Goal: Task Accomplishment & Management: Use online tool/utility

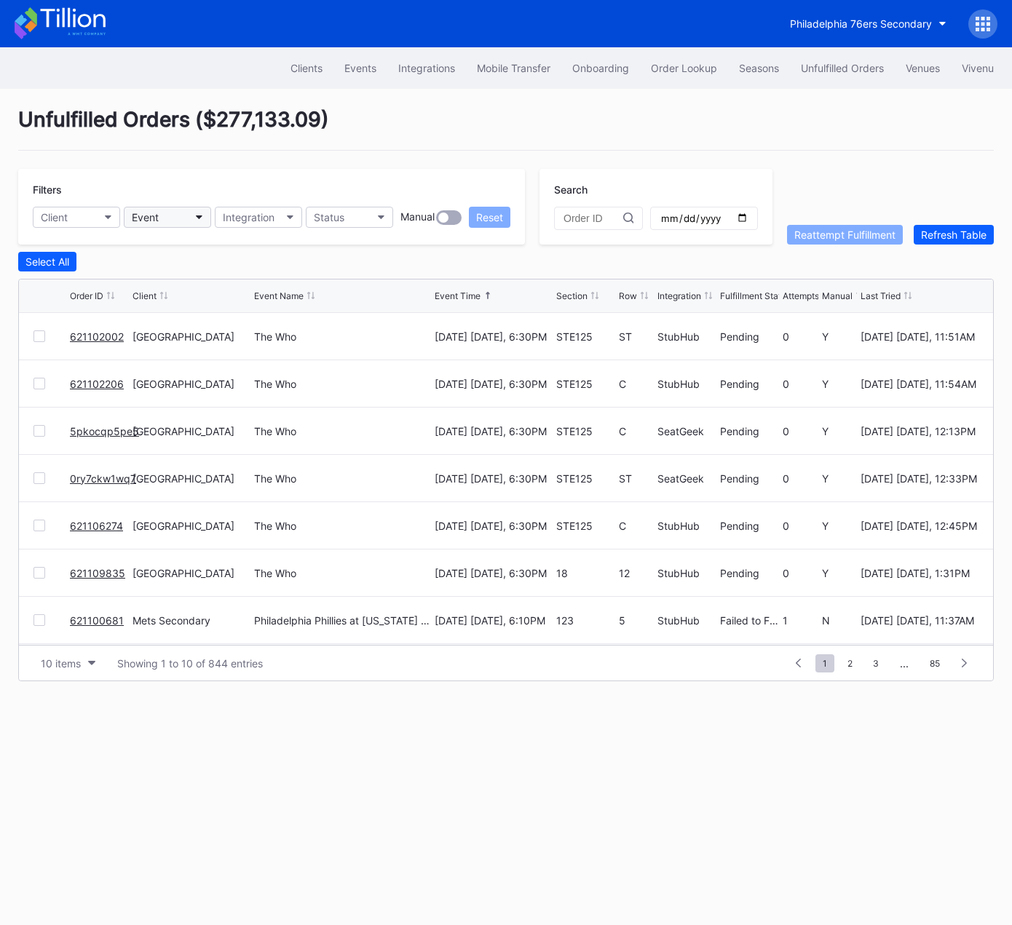
click at [148, 216] on div "Event" at bounding box center [145, 217] width 27 height 12
click at [189, 250] on input "fsu" at bounding box center [202, 251] width 127 height 12
drag, startPoint x: 189, startPoint y: 250, endPoint x: 177, endPoint y: 212, distance: 39.1
click at [189, 250] on input "fsu" at bounding box center [202, 251] width 127 height 12
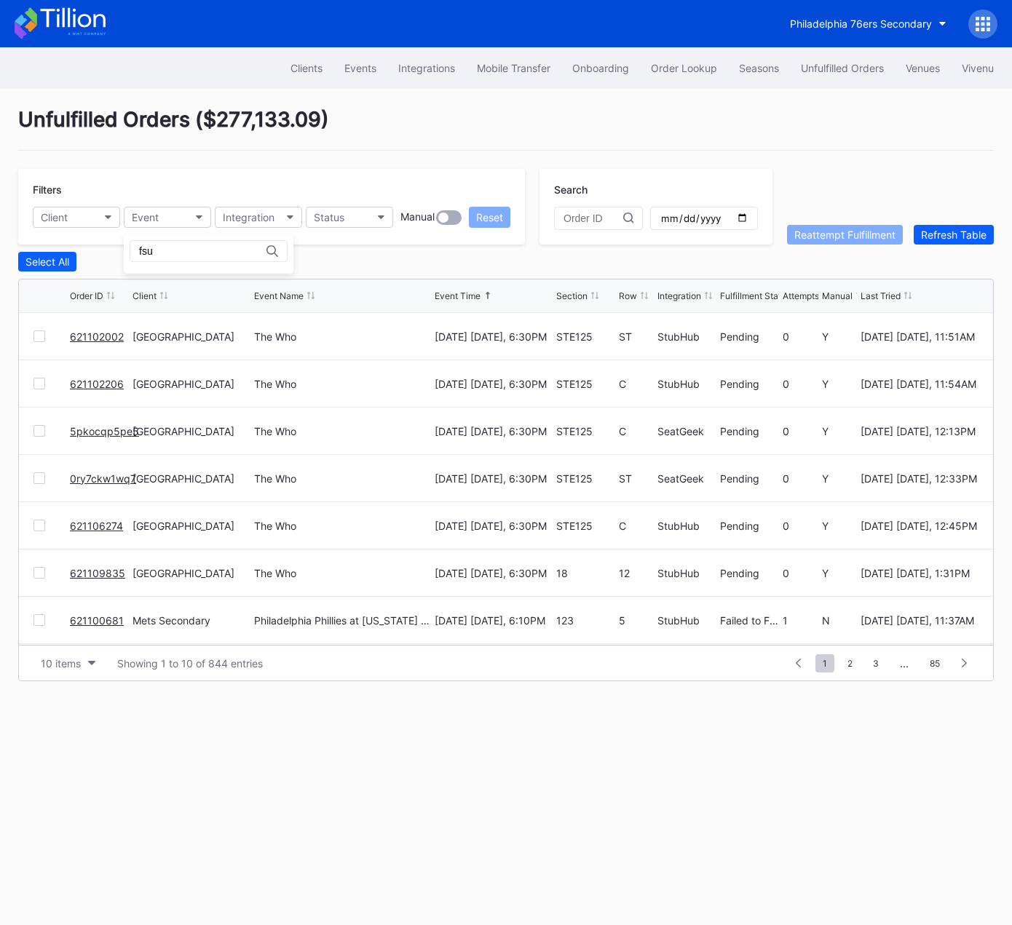
type input "fsu"
drag, startPoint x: 156, startPoint y: 170, endPoint x: 103, endPoint y: 199, distance: 60.6
click at [89, 215] on button "Client" at bounding box center [76, 217] width 87 height 21
type input "fsu"
click at [89, 278] on div "Revel FSU Football Secondary" at bounding box center [115, 281] width 143 height 12
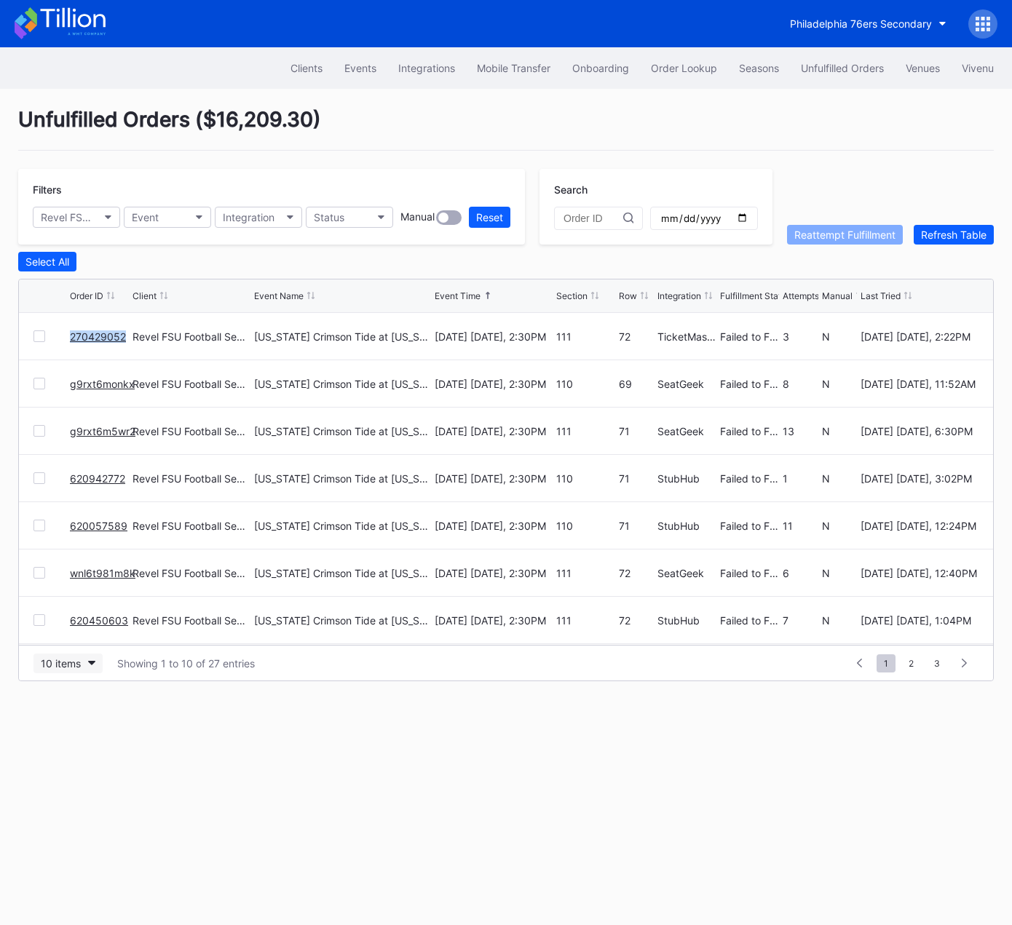
click at [60, 659] on div "10 items" at bounding box center [61, 663] width 40 height 12
click at [71, 727] on div "50 items" at bounding box center [64, 725] width 41 height 12
click at [94, 334] on link "270429052" at bounding box center [98, 336] width 56 height 12
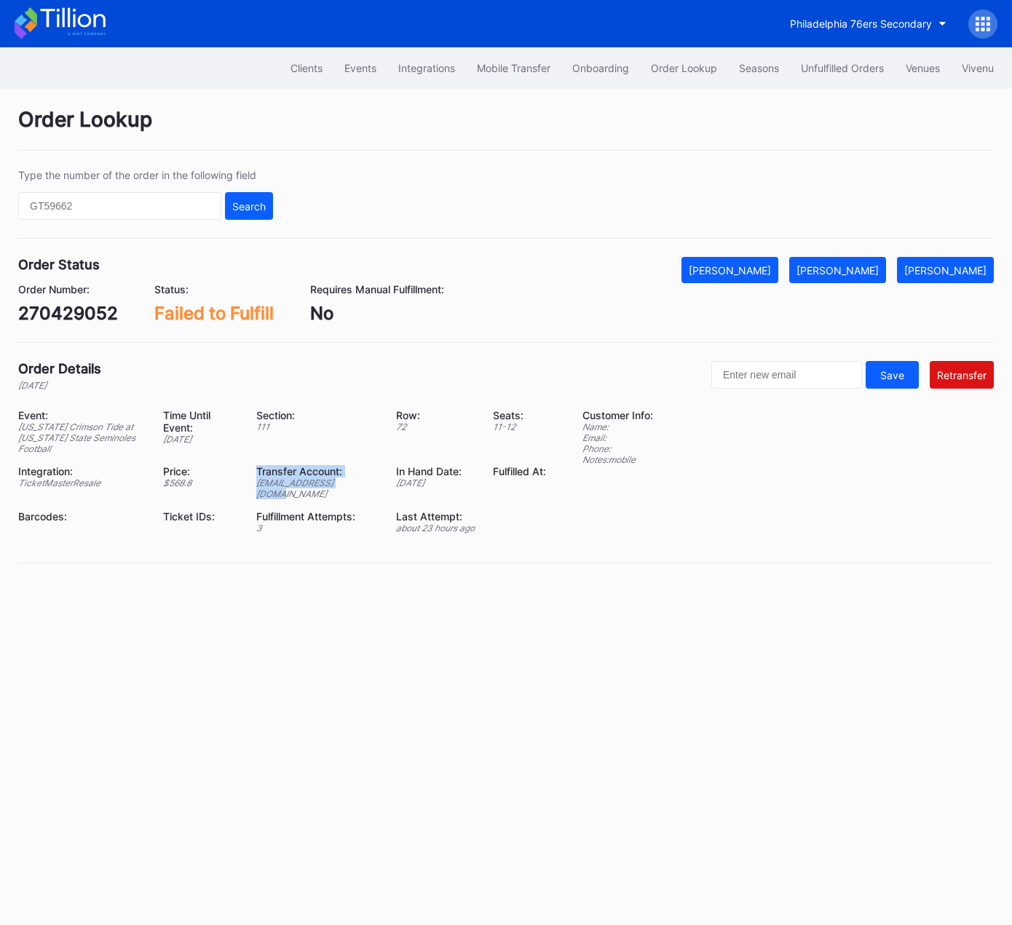
drag, startPoint x: 264, startPoint y: 469, endPoint x: 362, endPoint y: 474, distance: 98.4
click at [362, 474] on div "Event: Alabama Crimson Tide at Florida State Seminoles Football Time Until Even…" at bounding box center [291, 476] width 546 height 135
click at [369, 477] on div "Revelxptix@gmail.com" at bounding box center [317, 488] width 122 height 22
click at [725, 666] on div "Clients Events Integrations Mobile Transfer Onboarding Order Lookup Seasons Unf…" at bounding box center [506, 486] width 1012 height 878
click at [66, 319] on div "270429052" at bounding box center [68, 313] width 100 height 21
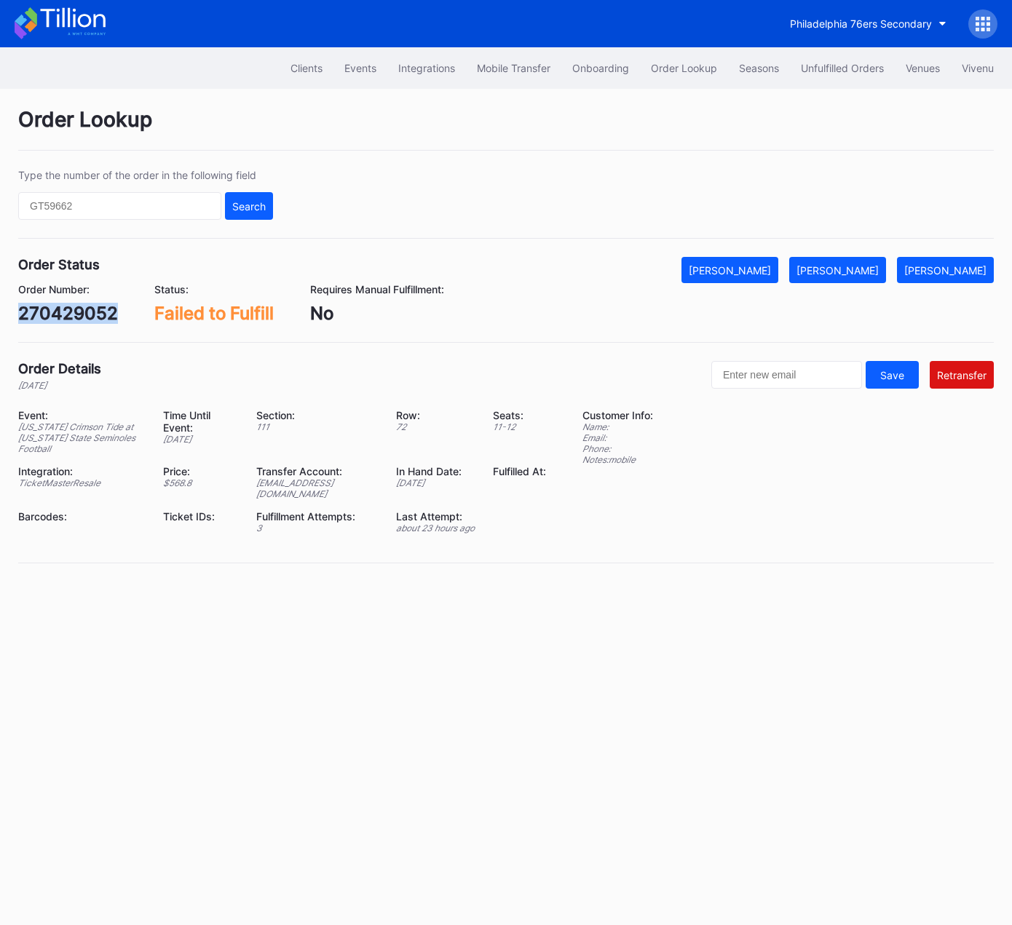
click at [66, 319] on div "270429052" at bounding box center [68, 313] width 100 height 21
copy div "270429052"
click at [358, 442] on div "Section: 111" at bounding box center [326, 431] width 140 height 45
click at [303, 73] on div "Clients" at bounding box center [306, 68] width 32 height 12
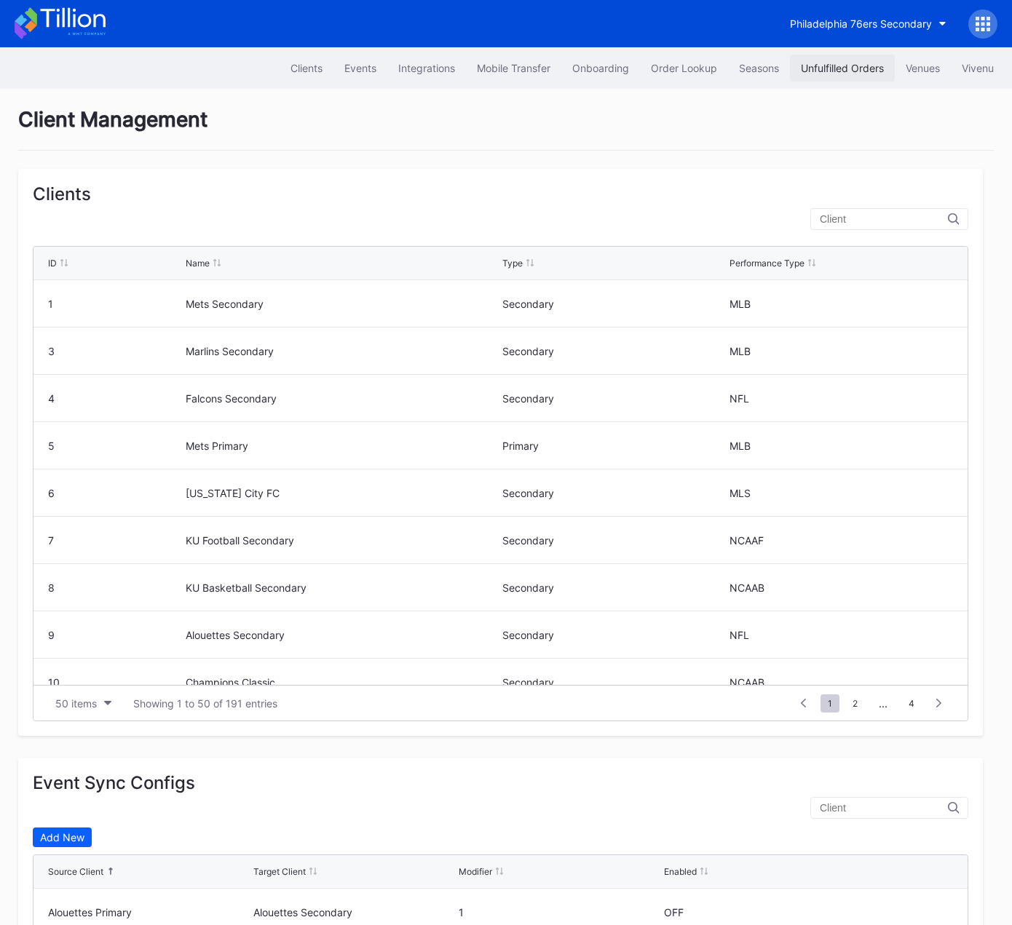
click at [835, 73] on div "Unfulfilled Orders" at bounding box center [842, 68] width 83 height 12
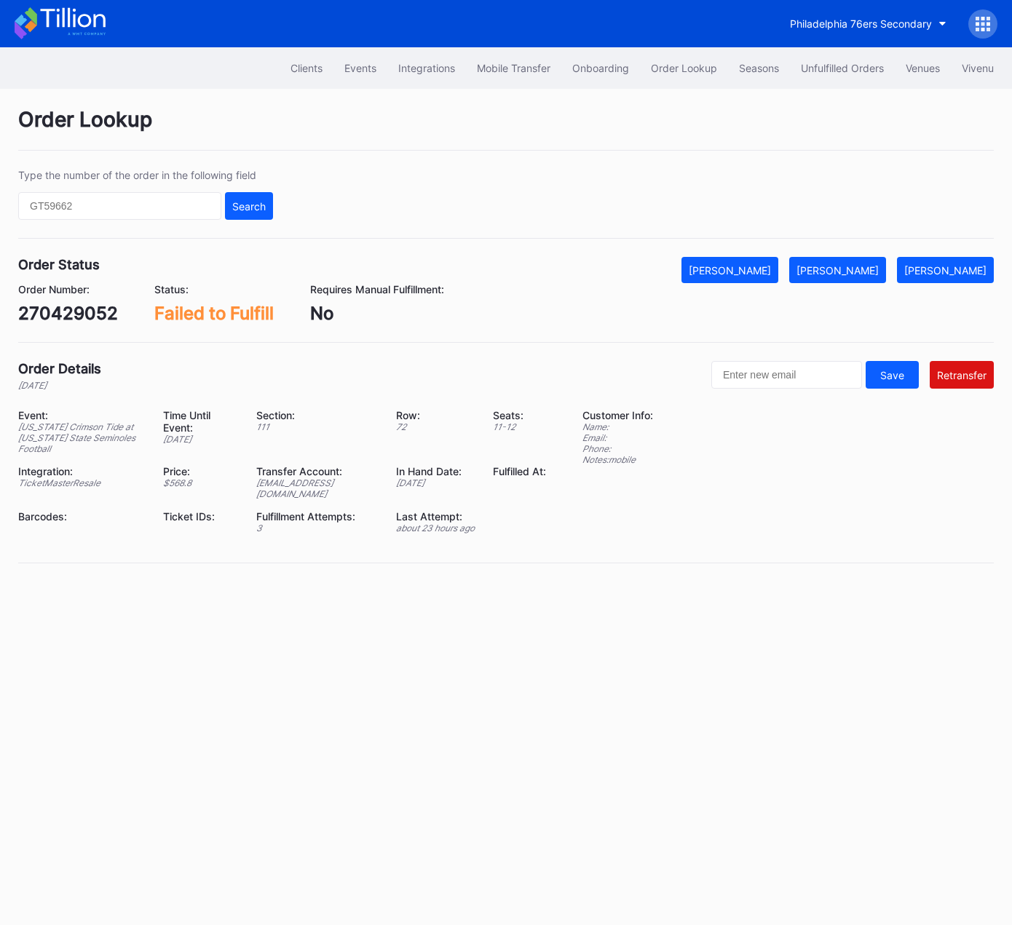
drag, startPoint x: 458, startPoint y: 343, endPoint x: 473, endPoint y: 340, distance: 15.0
click at [458, 343] on div "Order Lookup Type the number of the order in the following field Search Order S…" at bounding box center [506, 344] width 1012 height 511
click at [557, 310] on div "Order Number: 270429052 Status: Failed to Fulfill Requires Manual Fulfillment: …" at bounding box center [505, 303] width 975 height 41
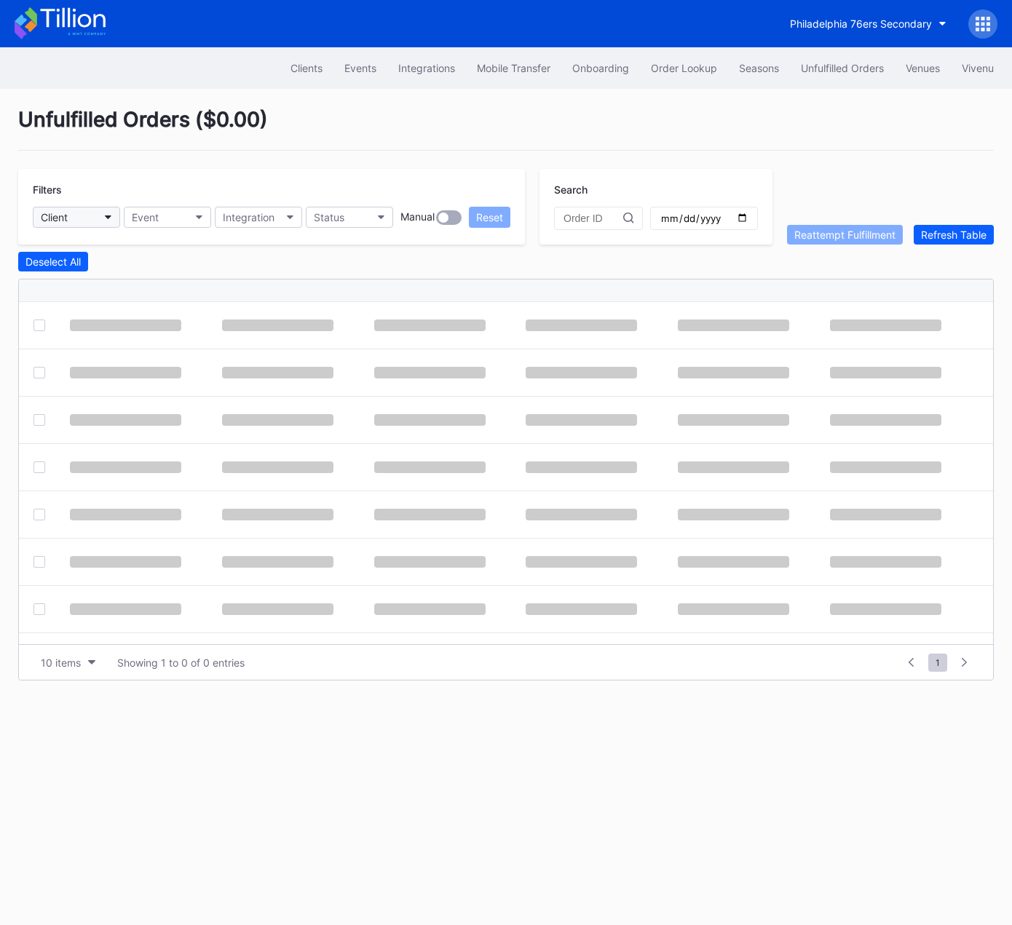
click at [80, 210] on button "Client" at bounding box center [76, 217] width 87 height 21
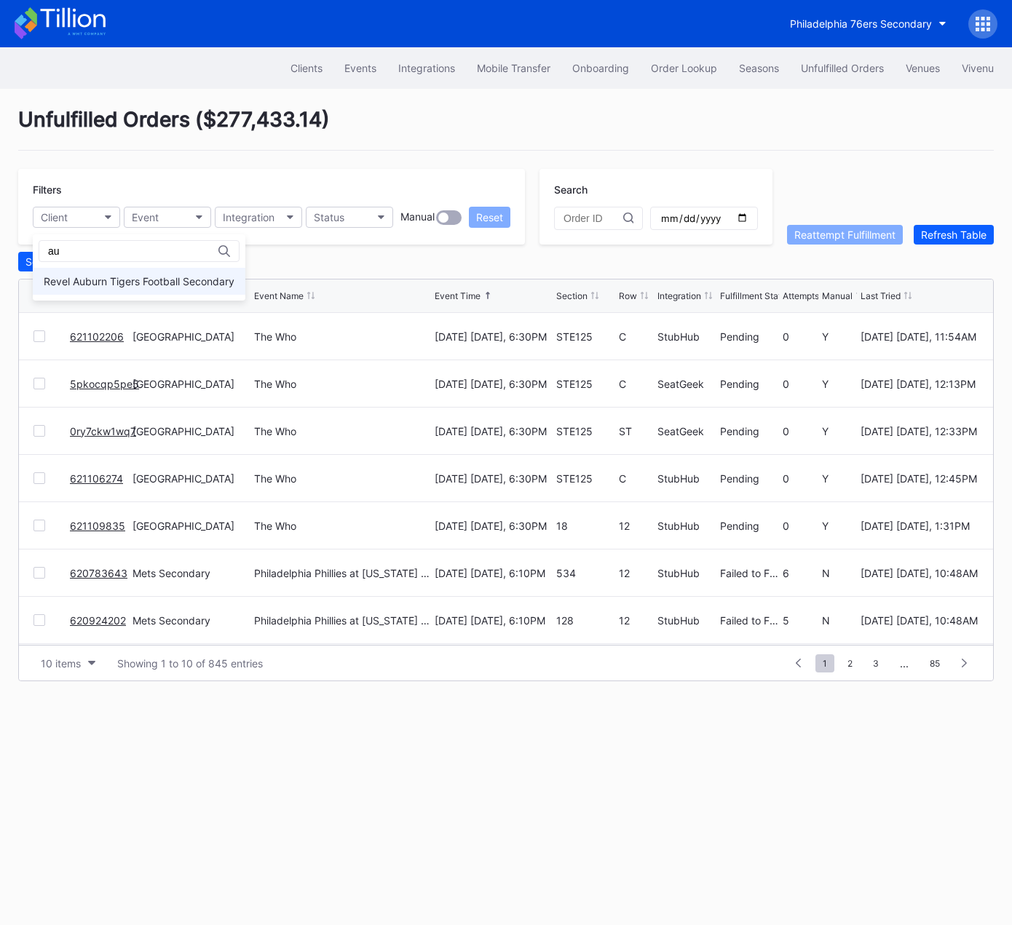
type input "au"
click at [98, 282] on div "Revel Auburn Tigers Football Secondary" at bounding box center [139, 281] width 191 height 12
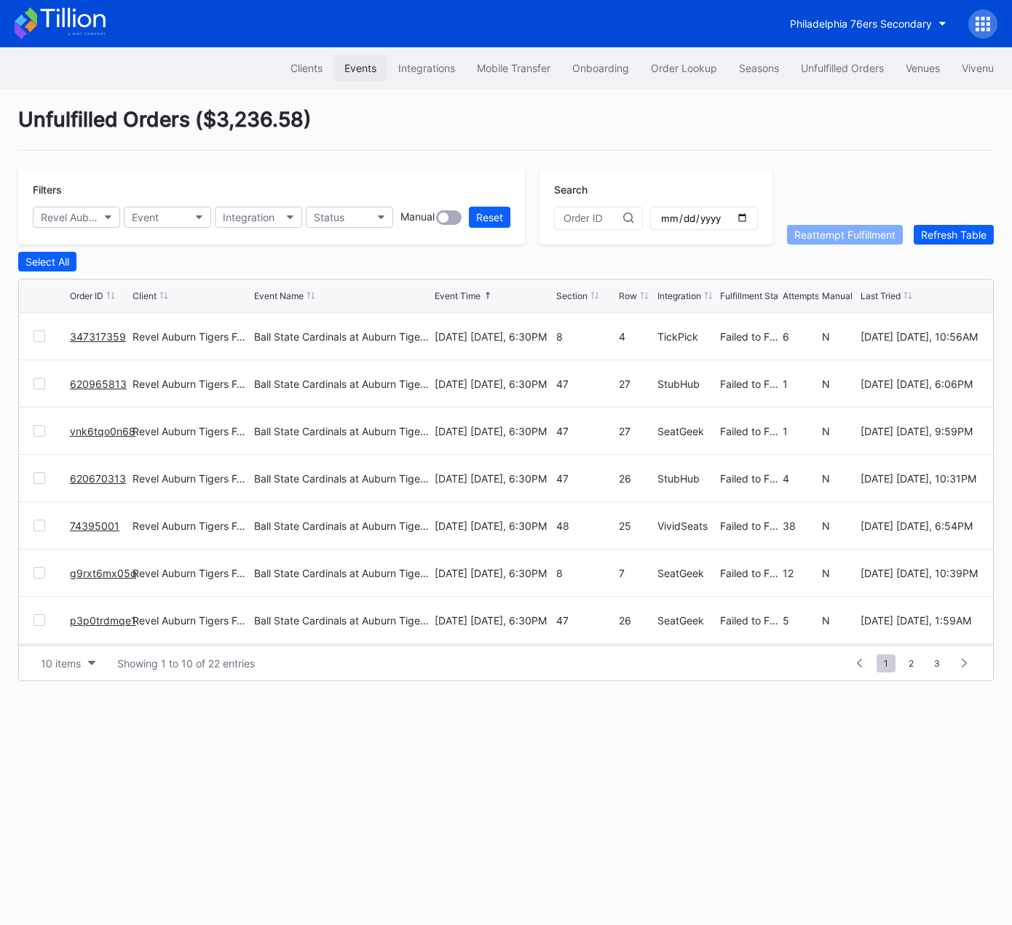
click at [359, 67] on div "Events" at bounding box center [360, 68] width 32 height 12
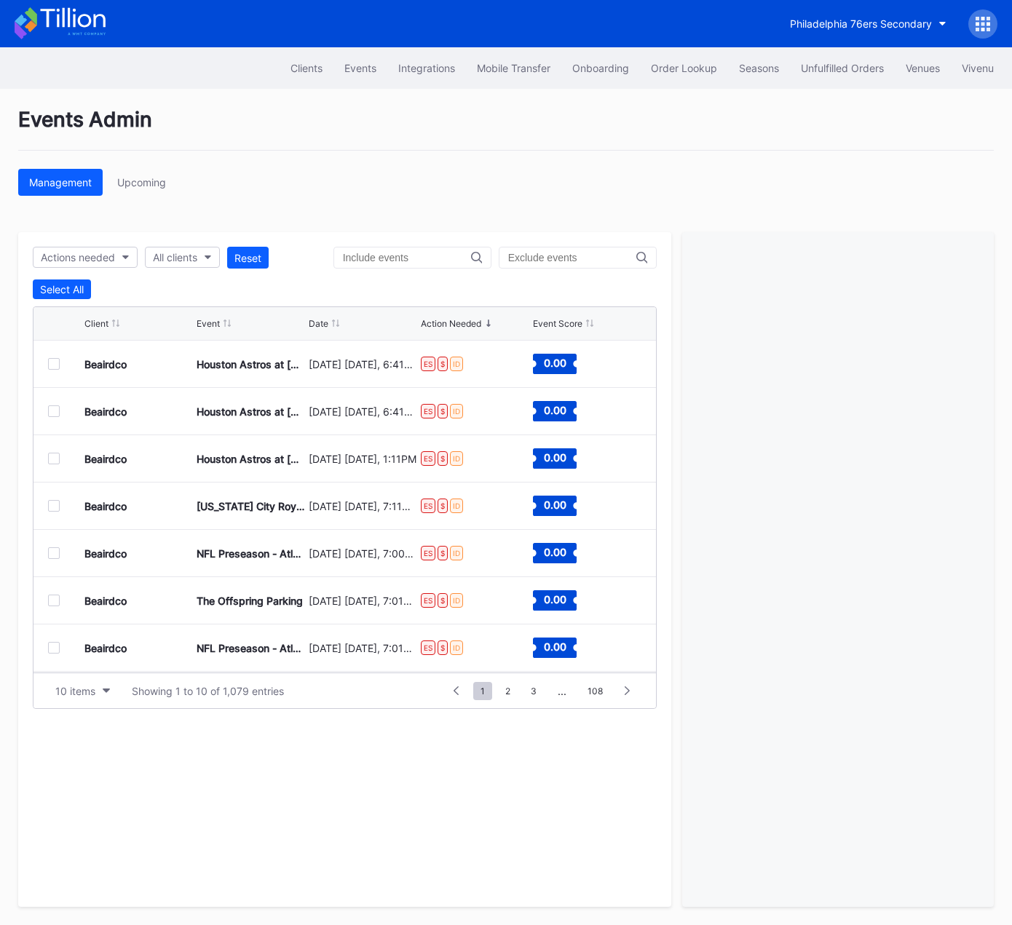
click at [220, 195] on div "Events Admin Management Upcoming Actions needed All clients Reset Select All Cl…" at bounding box center [506, 507] width 1012 height 836
click at [184, 257] on div "All clients" at bounding box center [175, 257] width 44 height 12
type input "mich"
click at [218, 373] on div "Revel Michigan Wolverines Football Secondary" at bounding box center [273, 376] width 233 height 12
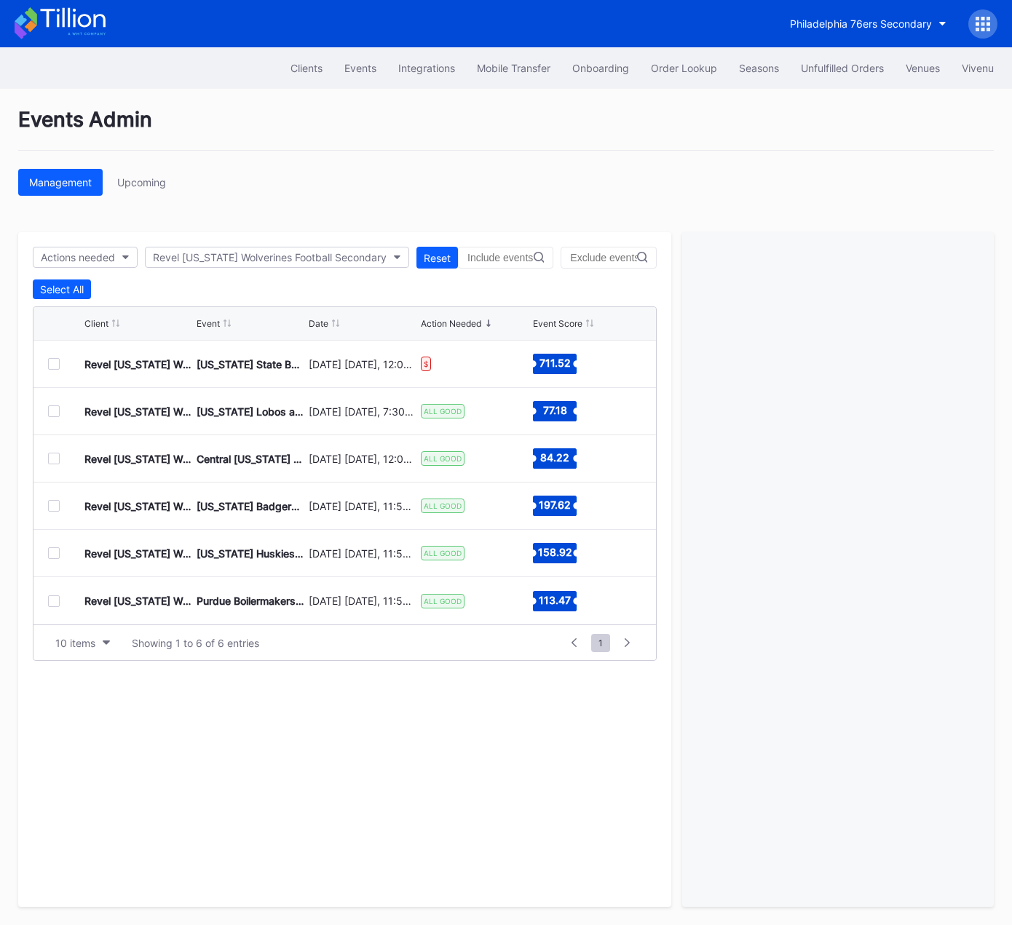
click at [52, 409] on div at bounding box center [54, 411] width 12 height 12
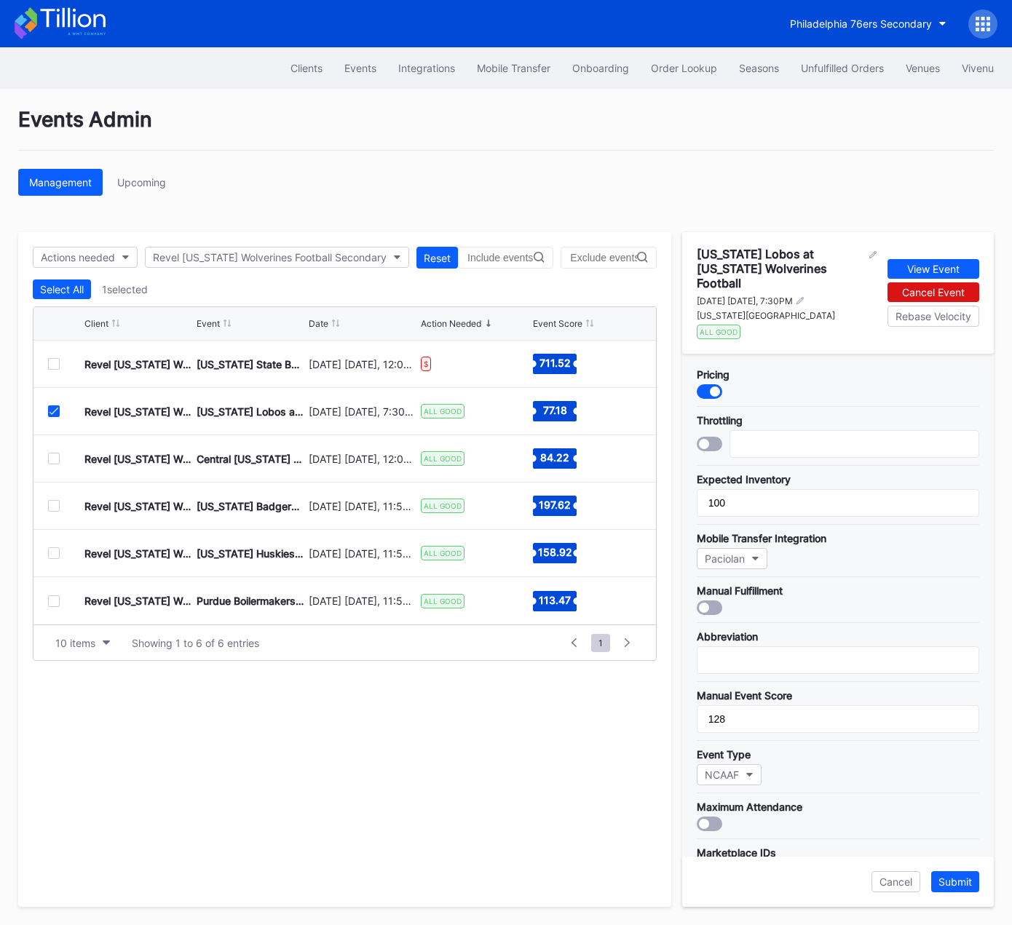
scroll to position [288, 0]
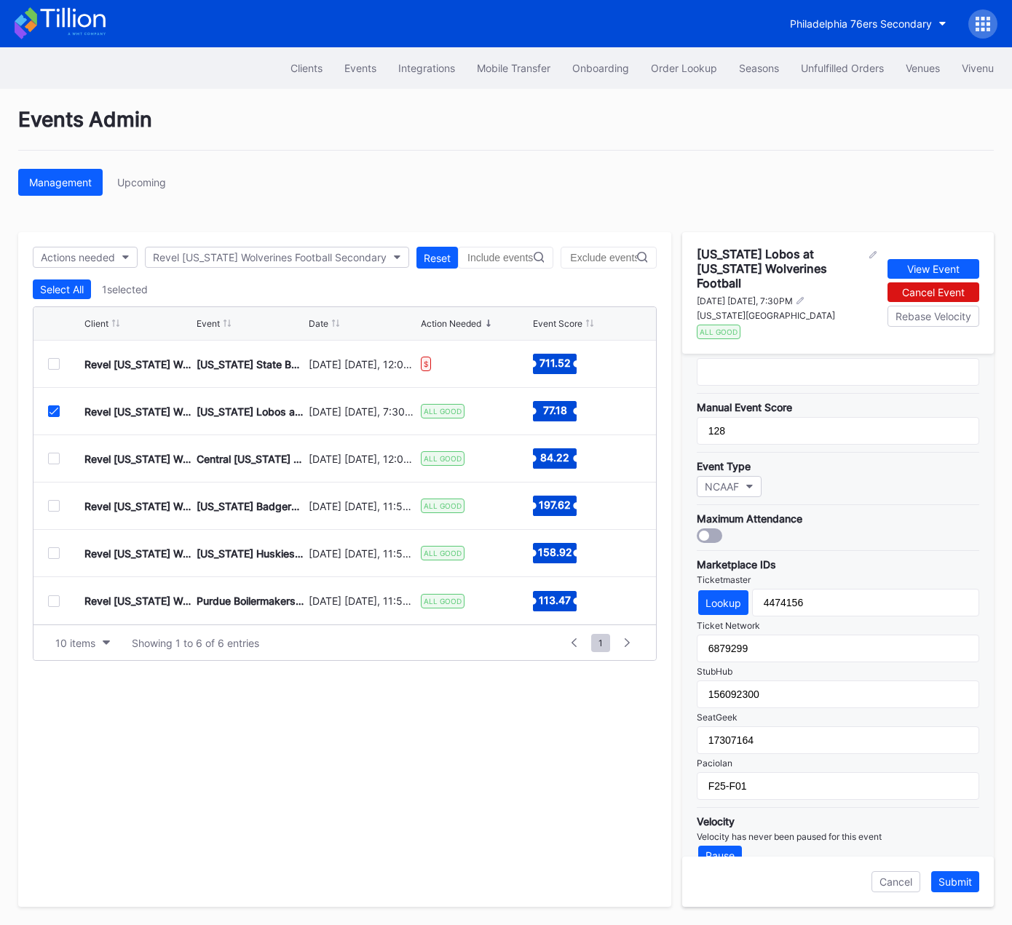
click at [52, 411] on icon at bounding box center [53, 411] width 9 height 7
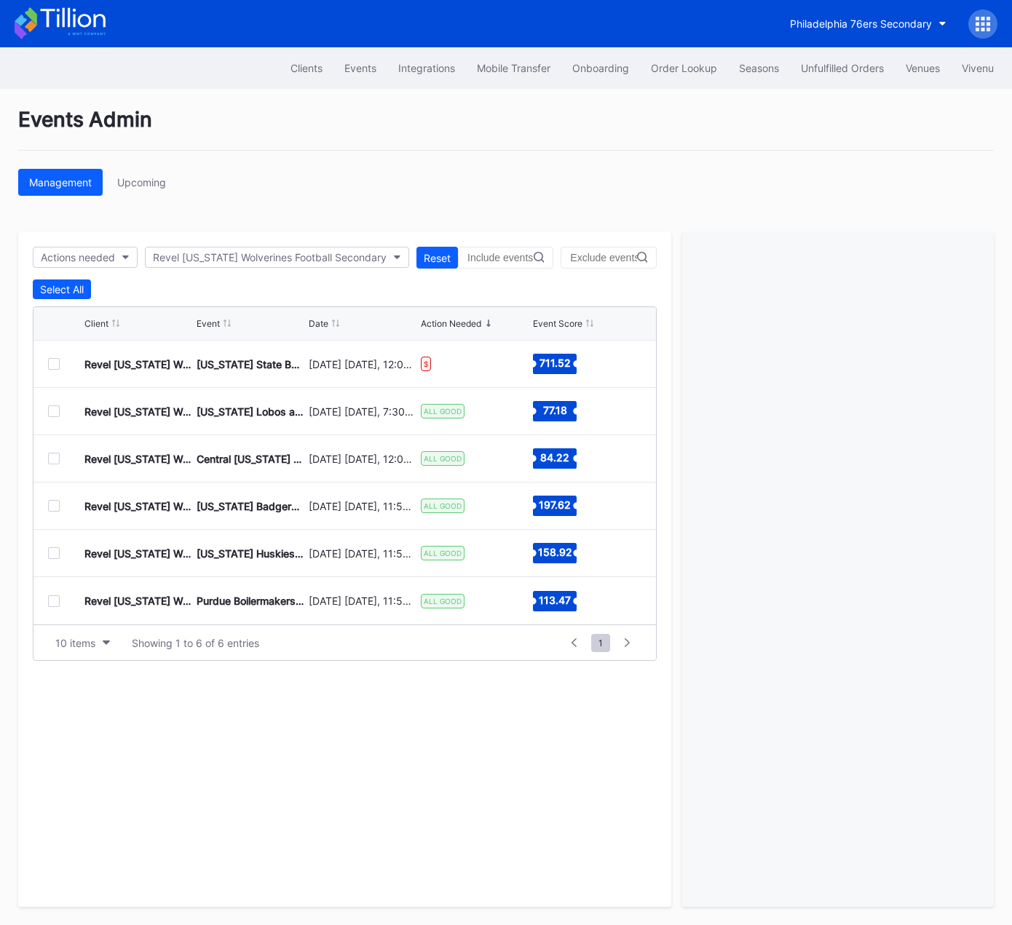
click at [440, 183] on div "Management Upcoming" at bounding box center [505, 182] width 975 height 27
drag, startPoint x: 496, startPoint y: 178, endPoint x: 494, endPoint y: 170, distance: 7.4
click at [494, 176] on div "Management Upcoming" at bounding box center [505, 182] width 975 height 27
click at [199, 263] on button "Revel Michigan Wolverines Football Secondary" at bounding box center [277, 257] width 264 height 21
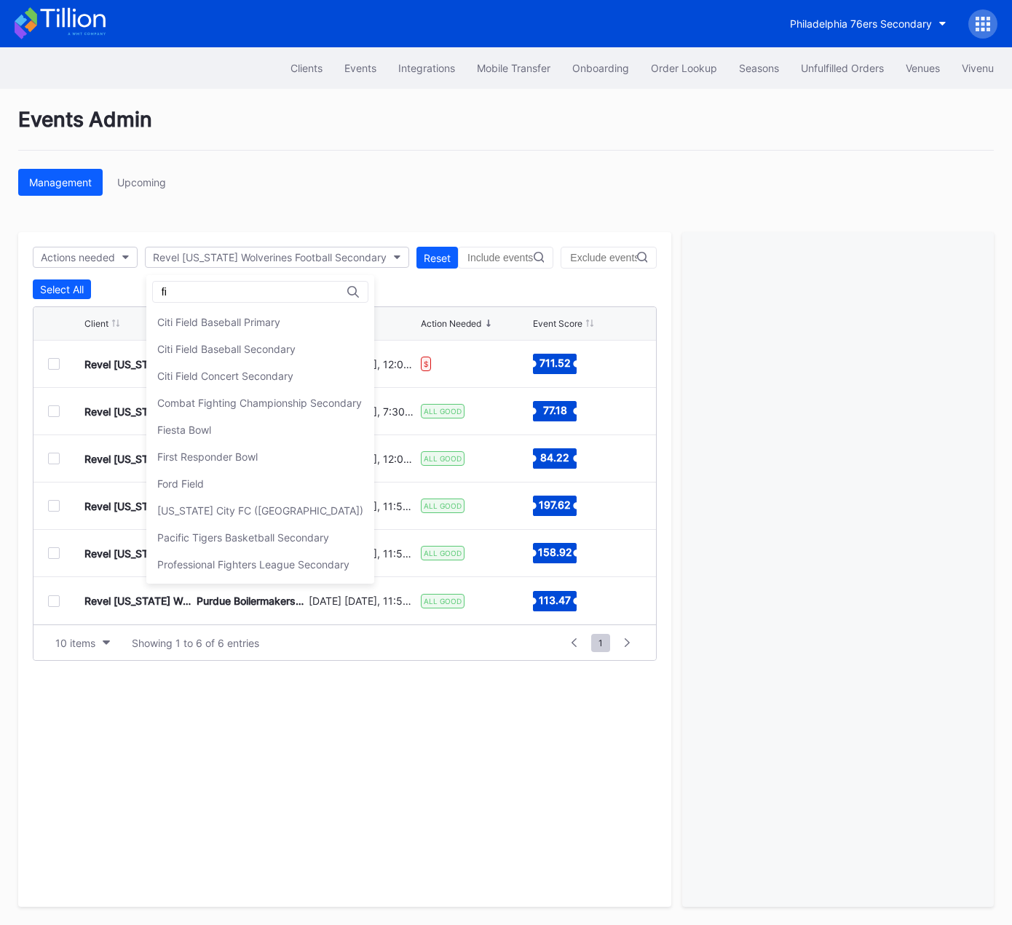
scroll to position [0, 0]
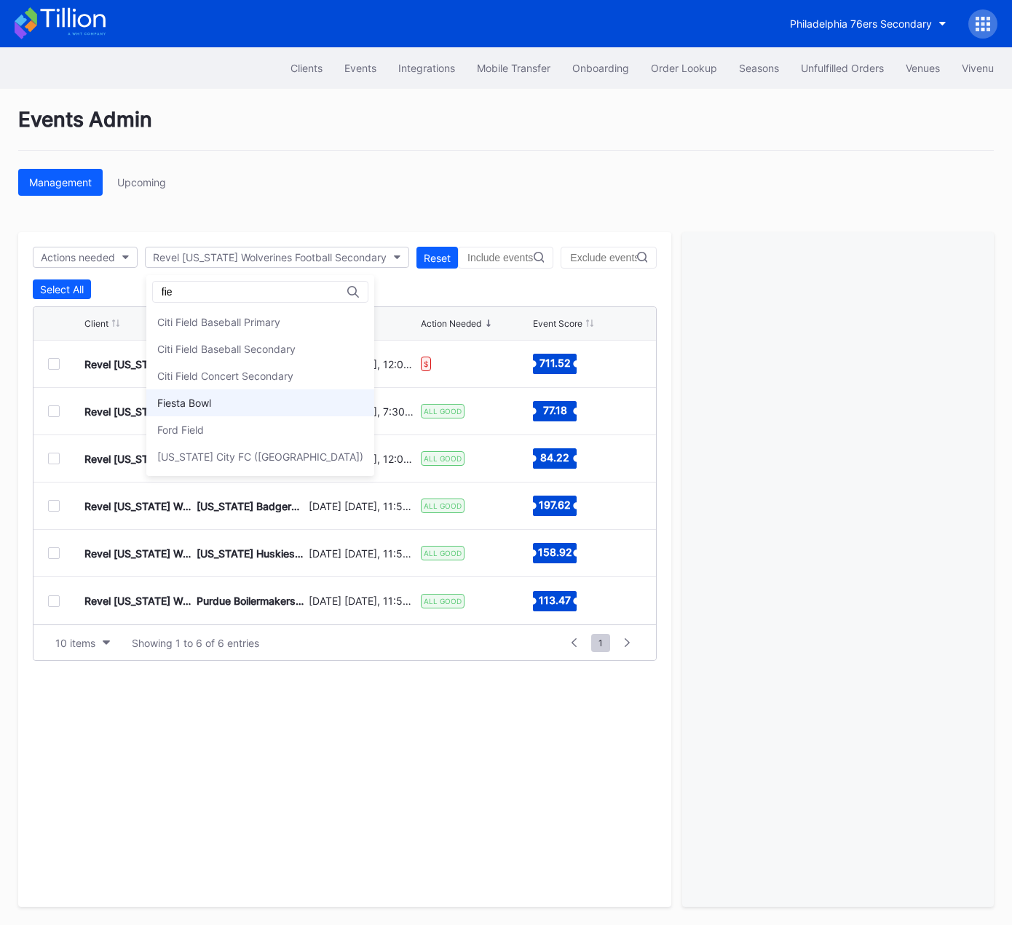
type input "fie"
click at [214, 404] on div "Fiesta Bowl" at bounding box center [260, 402] width 228 height 27
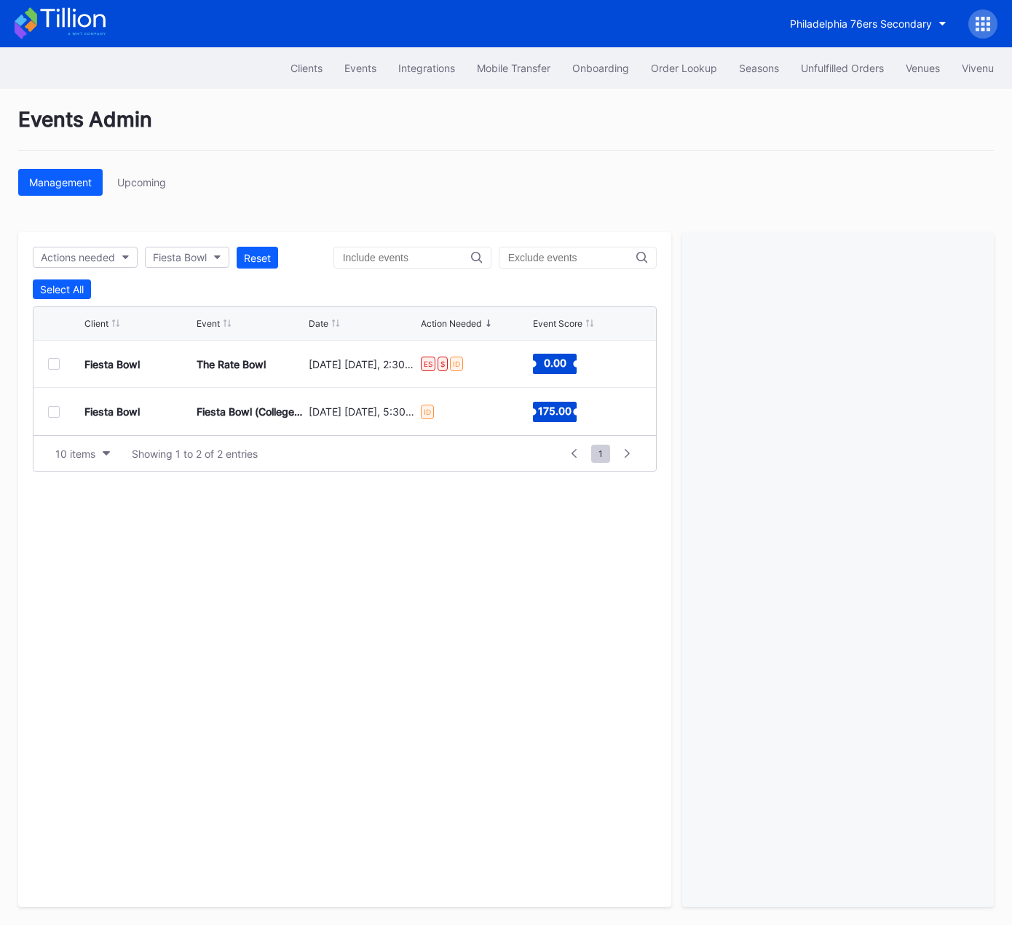
click at [50, 406] on div at bounding box center [54, 412] width 12 height 12
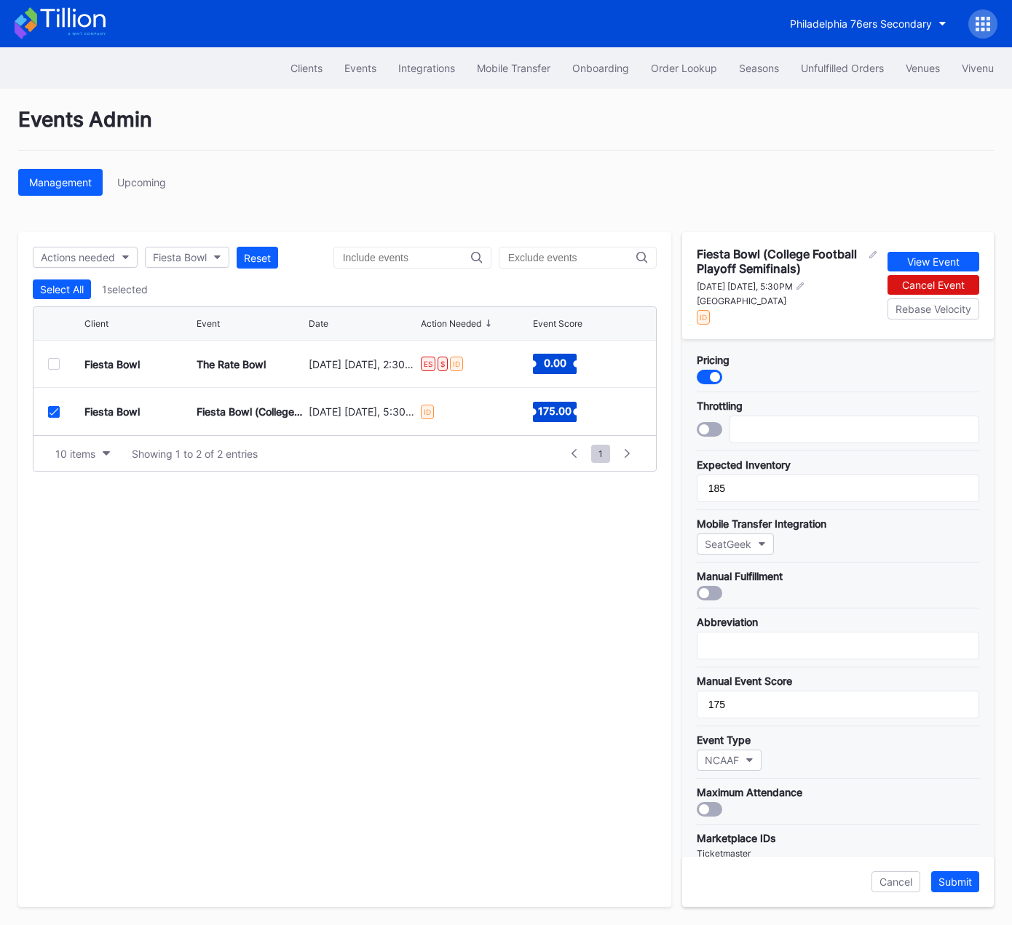
scroll to position [243, 0]
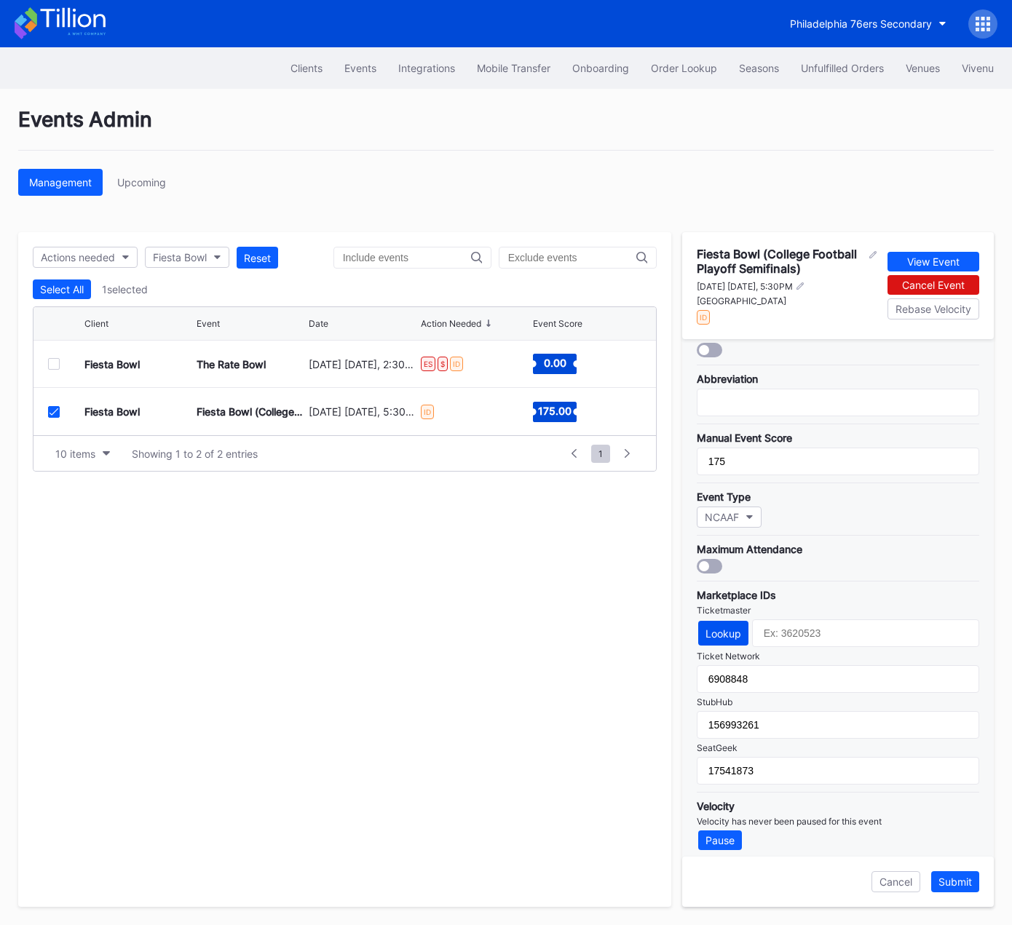
click at [727, 628] on div "Lookup" at bounding box center [723, 633] width 36 height 12
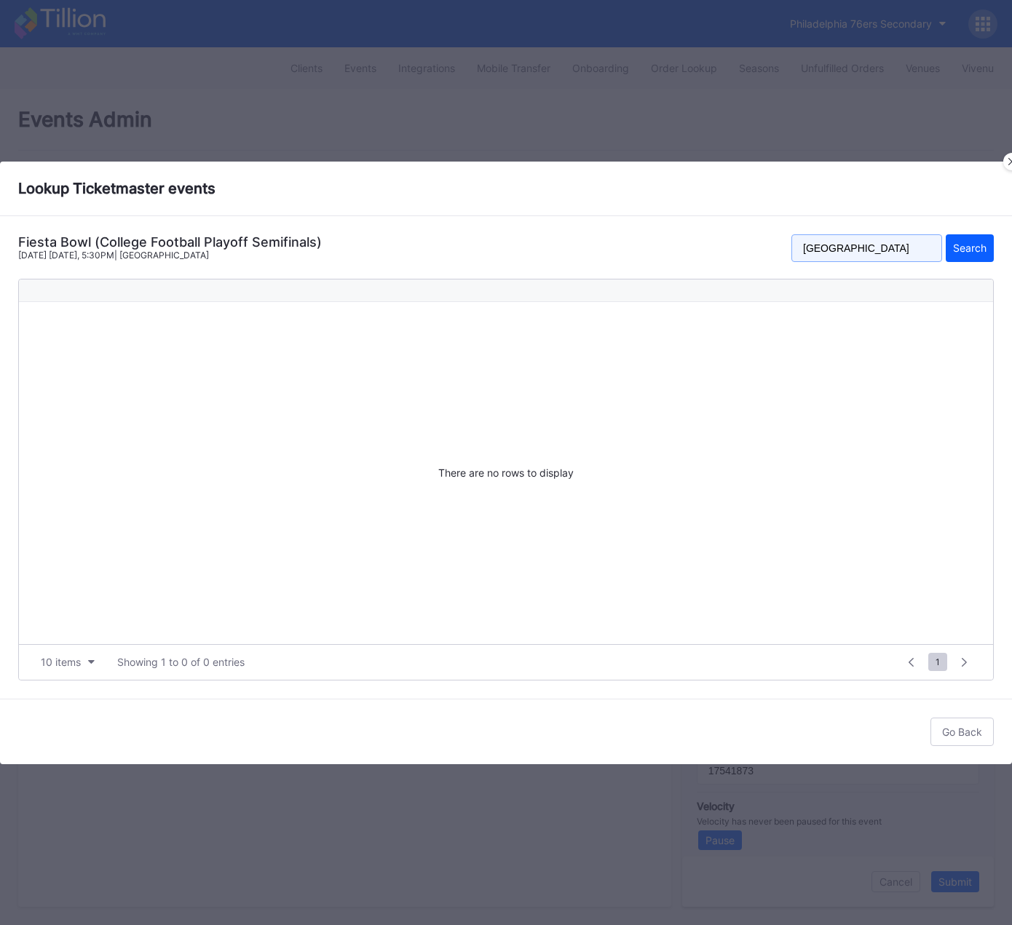
click at [878, 247] on input "State Farm Stadium" at bounding box center [866, 248] width 151 height 28
type input "fiesta bowl"
click at [945, 234] on button "Search" at bounding box center [969, 248] width 48 height 28
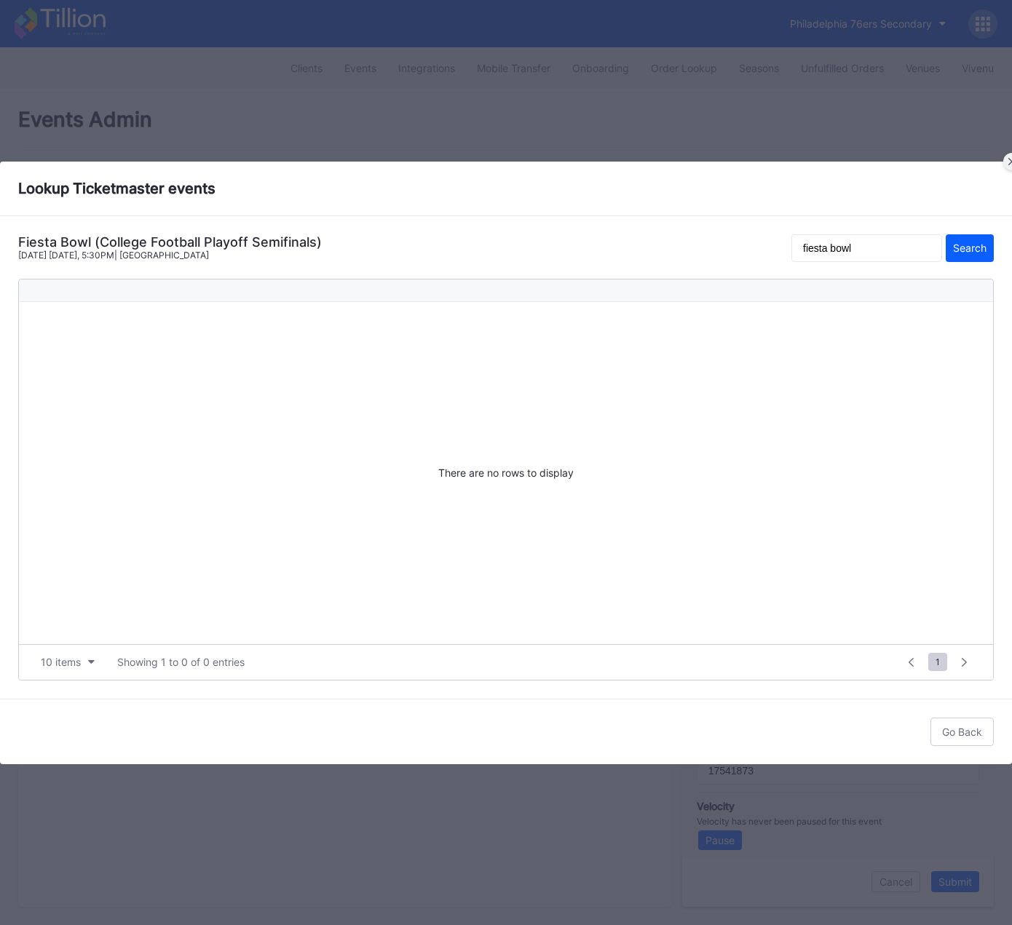
click at [1006, 162] on div at bounding box center [1011, 161] width 17 height 17
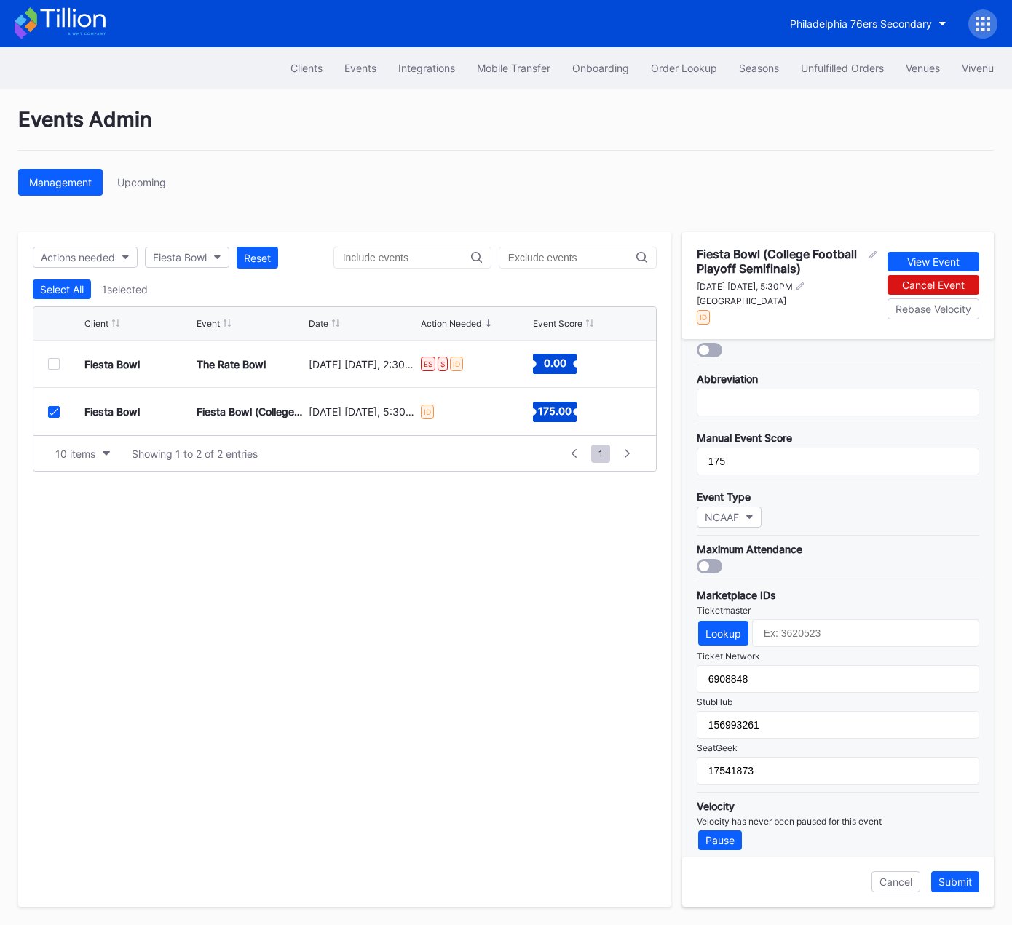
drag, startPoint x: 51, startPoint y: 408, endPoint x: 90, endPoint y: 389, distance: 43.6
click at [51, 408] on icon at bounding box center [53, 411] width 9 height 7
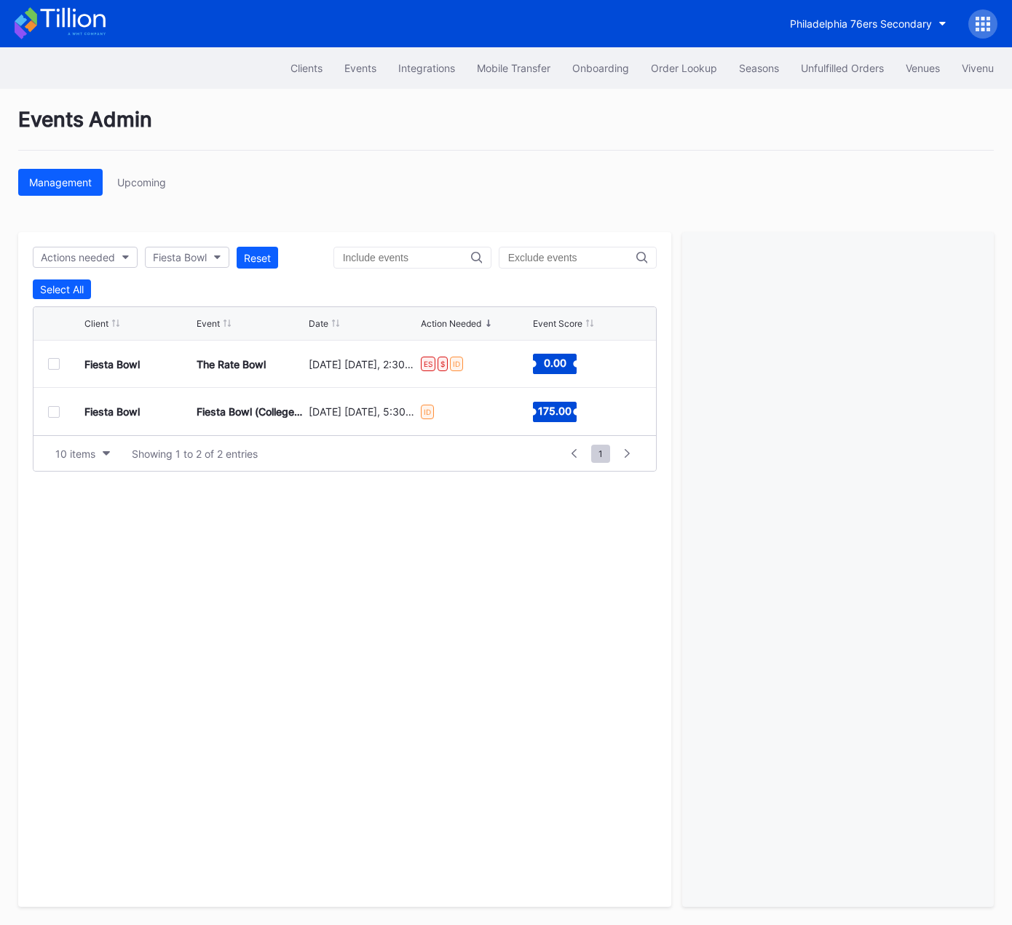
drag, startPoint x: 433, startPoint y: 171, endPoint x: 590, endPoint y: 87, distance: 178.4
click at [433, 171] on div "Management Upcoming" at bounding box center [505, 182] width 975 height 27
drag, startPoint x: 812, startPoint y: 71, endPoint x: 523, endPoint y: 3, distance: 296.9
click at [812, 71] on div "Unfulfilled Orders" at bounding box center [842, 68] width 83 height 12
